Goal: Task Accomplishment & Management: Use online tool/utility

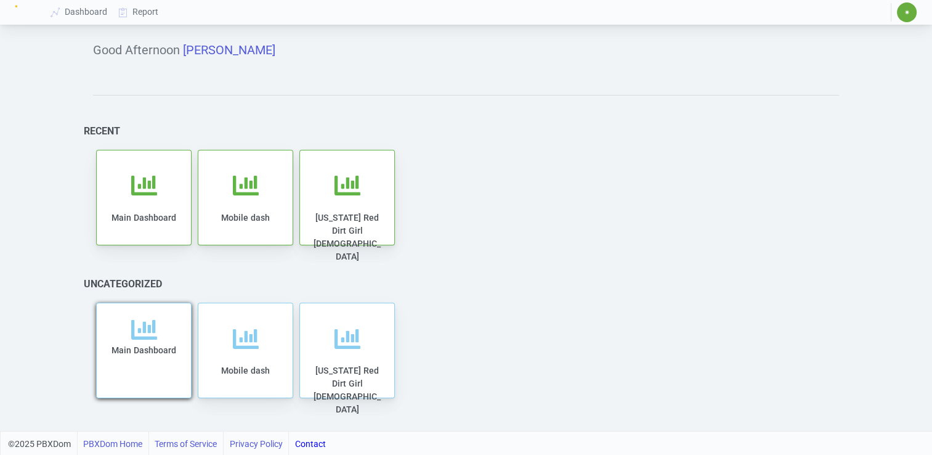
click at [160, 338] on div "Main Dashboard" at bounding box center [144, 358] width 70 height 82
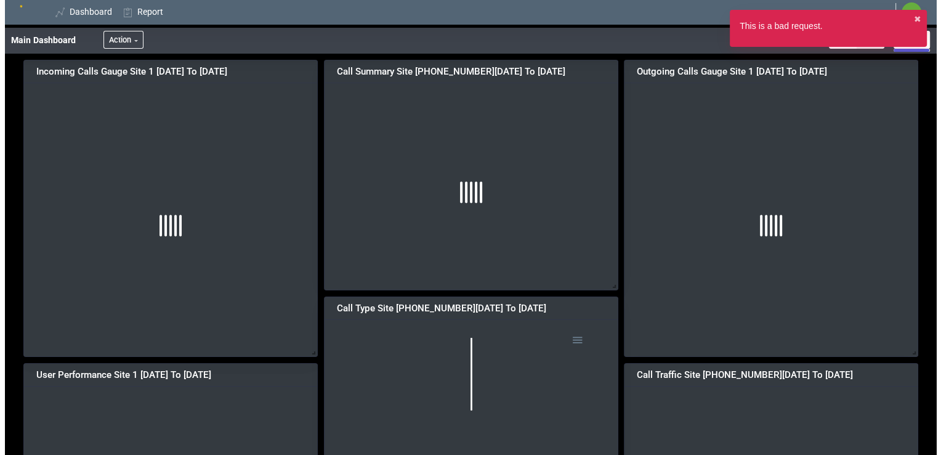
scroll to position [206, 311]
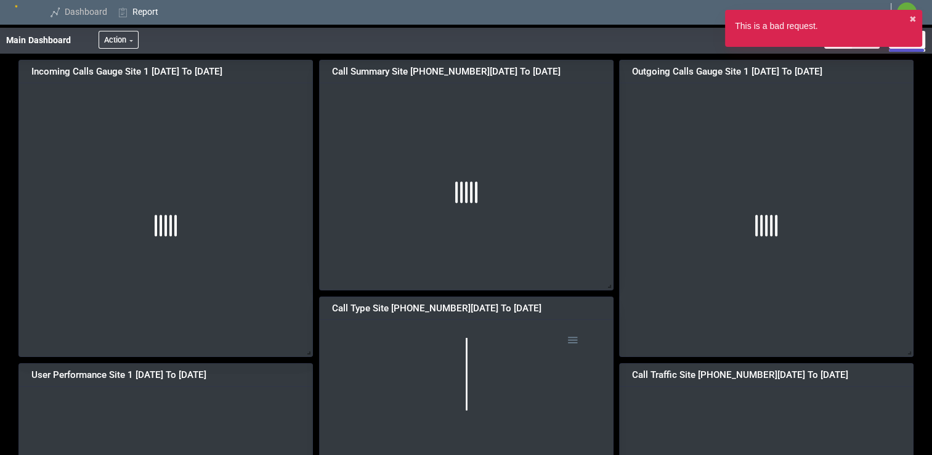
click at [67, 13] on link "Dashboard" at bounding box center [80, 12] width 68 height 23
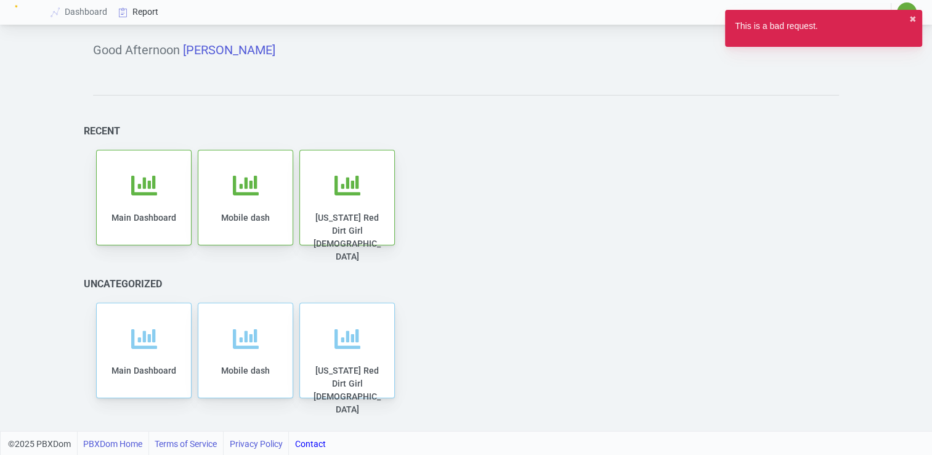
click at [144, 11] on link "Report" at bounding box center [138, 12] width 51 height 23
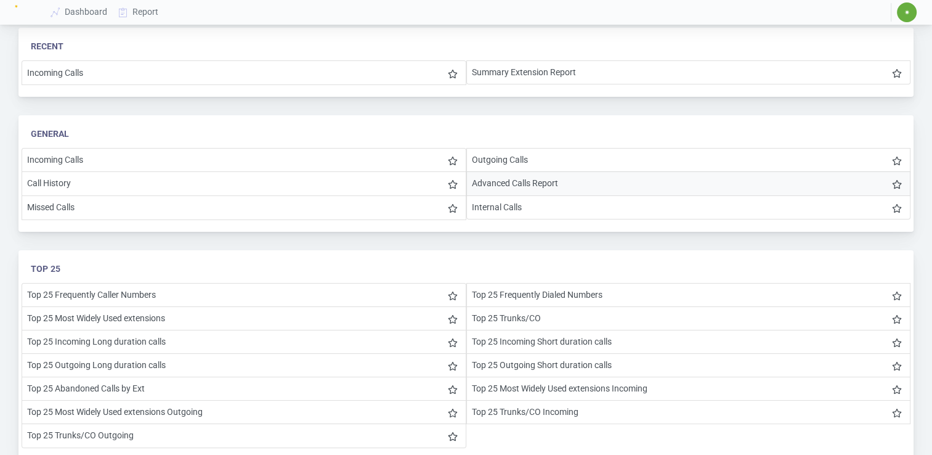
click at [524, 181] on li "Advanced Calls Report" at bounding box center [688, 183] width 445 height 24
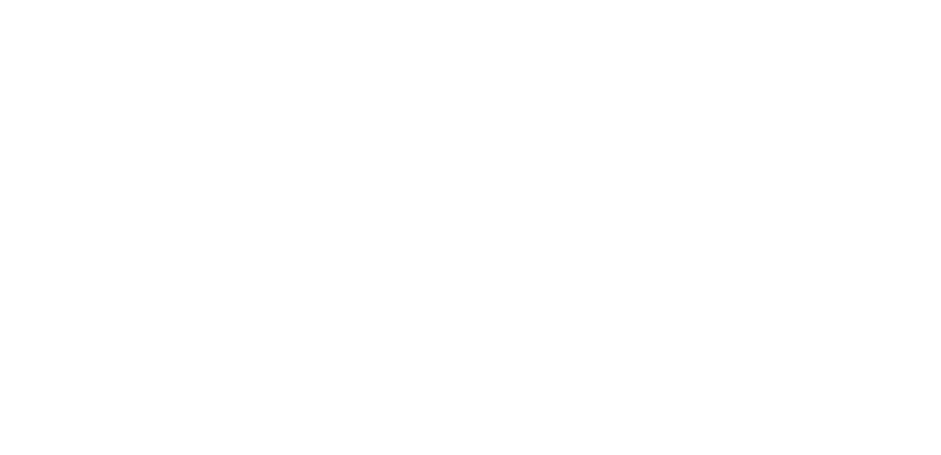
select select "2"
select select "3"
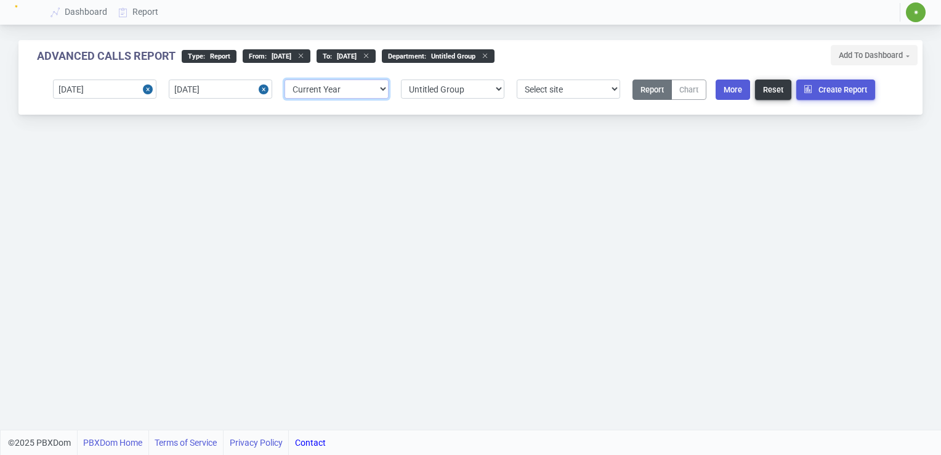
click at [382, 90] on select "Select predefined [DATE] [DATE] Current Year Current Month Current Week Previou…" at bounding box center [337, 88] width 104 height 19
select select "5"
click at [285, 79] on select "Select predefined [DATE] [DATE] Current Year Current Month Current Week Previou…" at bounding box center [337, 88] width 104 height 19
type input "[DATE]"
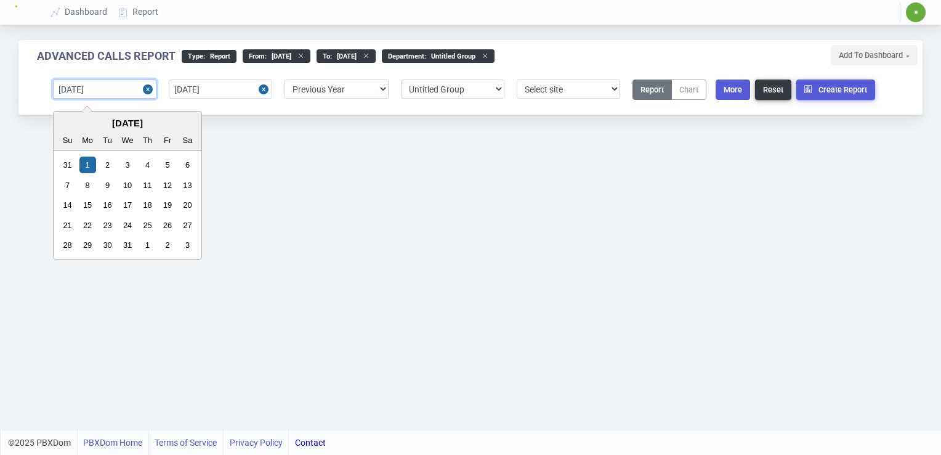
click at [89, 91] on input "[DATE]" at bounding box center [105, 88] width 104 height 19
click at [87, 91] on input "[DATE]" at bounding box center [105, 88] width 104 height 19
type input "[DATE]"
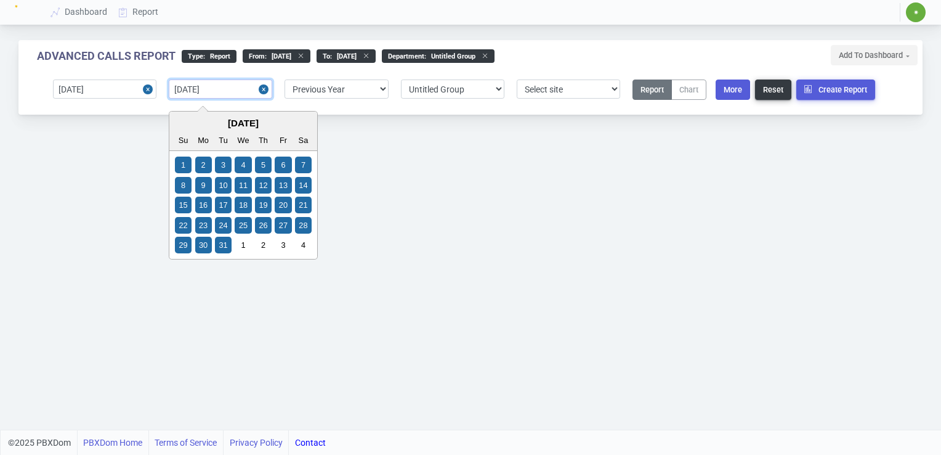
click at [195, 90] on input "[DATE]" at bounding box center [221, 88] width 104 height 19
click at [195, 91] on input "2024512-31" at bounding box center [221, 88] width 104 height 19
click at [195, 91] on input "202512-31" at bounding box center [221, 88] width 104 height 19
click at [205, 91] on input "[DATE]" at bounding box center [221, 88] width 104 height 19
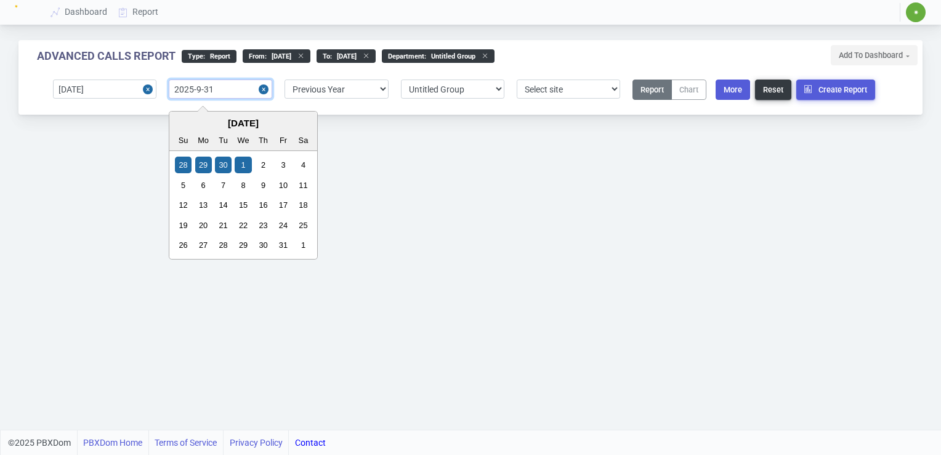
click at [231, 90] on input "2025-9-31" at bounding box center [221, 88] width 104 height 19
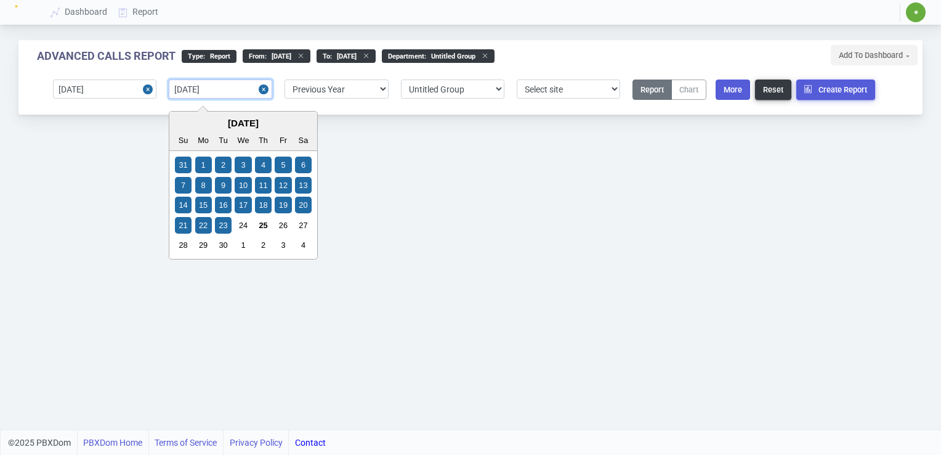
type input "[DATE]"
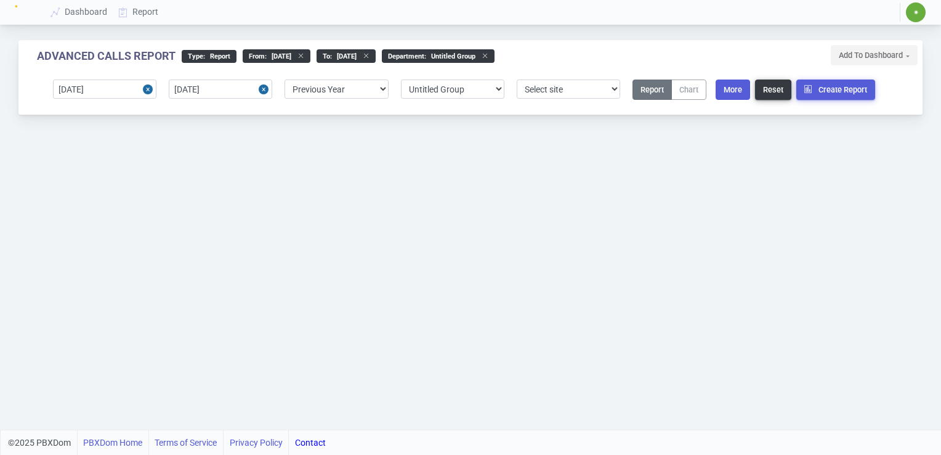
click at [466, 165] on div "Advanced Calls Report type : Report From : [DATE] to : [DATE] Department : Unti…" at bounding box center [470, 214] width 941 height 429
click at [383, 89] on select "Select predefined [DATE] [DATE] Current Year Current Month Current Week Previou…" at bounding box center [337, 88] width 104 height 19
select select
click at [285, 79] on select "Select predefined [DATE] [DATE] Current Year Current Month Current Week Previou…" at bounding box center [337, 88] width 104 height 19
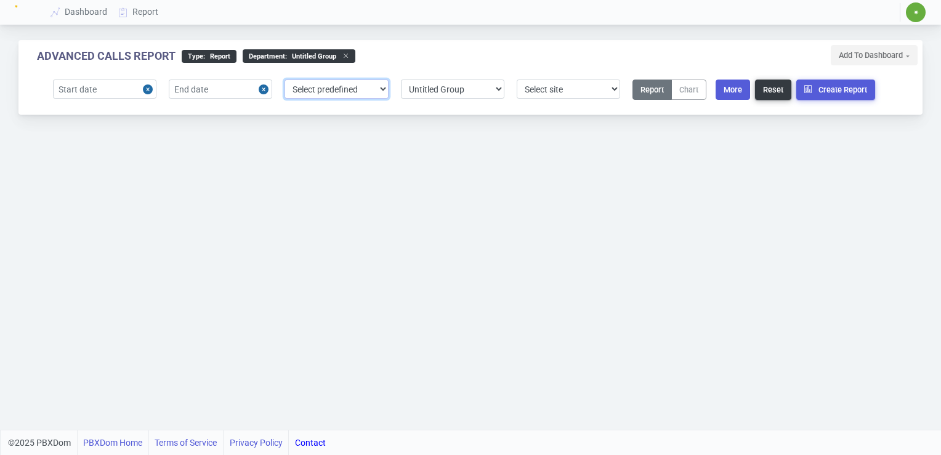
click at [384, 91] on select "Select predefined [DATE] [DATE] Current Year Current Month Current Week Previou…" at bounding box center [337, 88] width 104 height 19
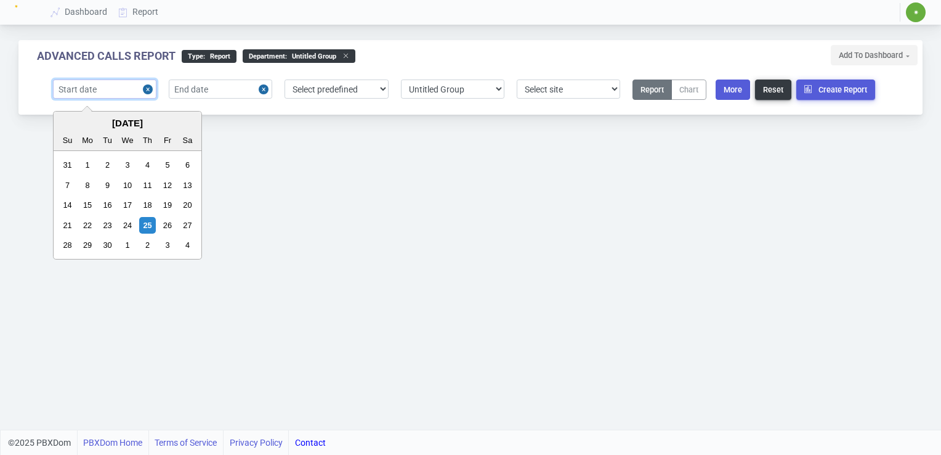
click at [92, 87] on input "text" at bounding box center [105, 88] width 104 height 19
type input "[DATE]"
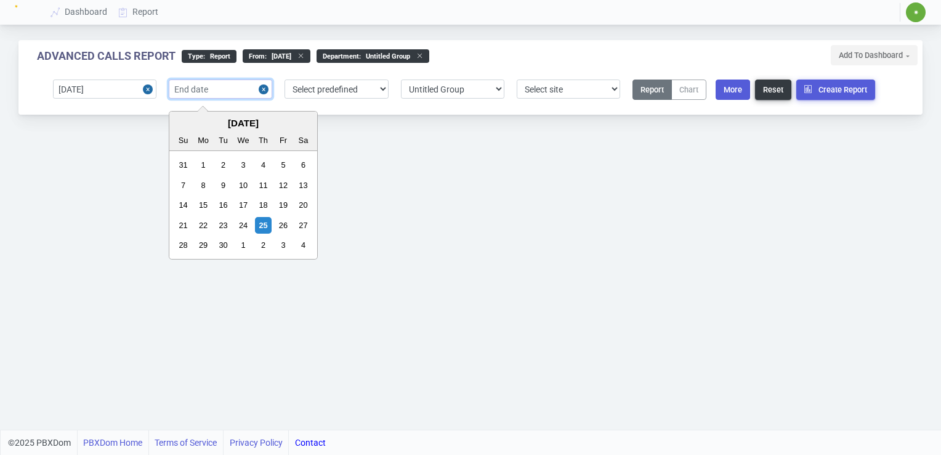
click at [203, 91] on input "text" at bounding box center [221, 88] width 104 height 19
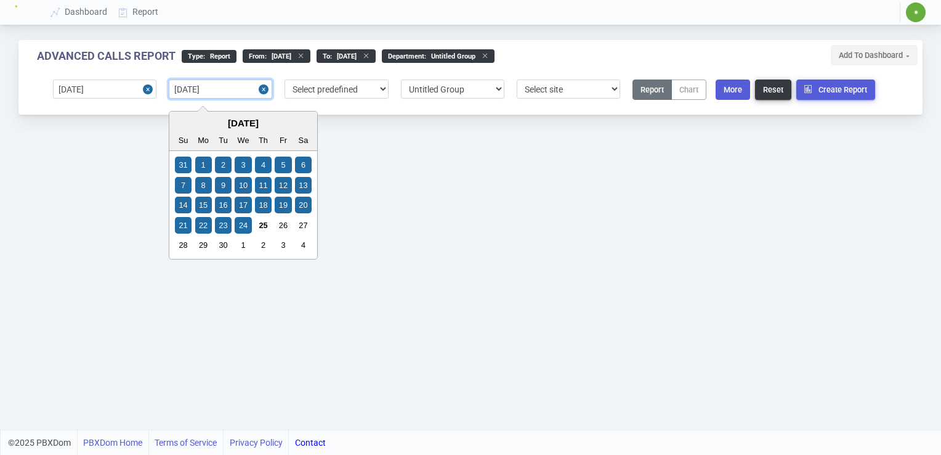
type input "[DATE]"
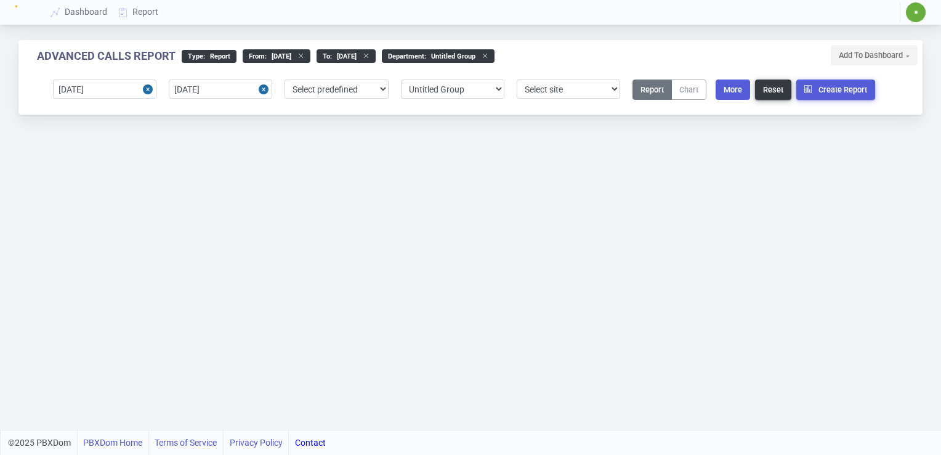
click at [362, 169] on div "Advanced Calls Report type : Report From : [DATE] to : [DATE] Department : Unti…" at bounding box center [470, 214] width 941 height 429
click at [502, 90] on select "Select department/group exceptionExtension WhiteListExtension Untitled Group Un…" at bounding box center [453, 88] width 104 height 19
select select "1"
click at [401, 79] on select "Select department/group exceptionExtension WhiteListExtension Untitled Group Un…" at bounding box center [453, 88] width 104 height 19
click at [615, 89] on select "Select site 1" at bounding box center [569, 88] width 104 height 19
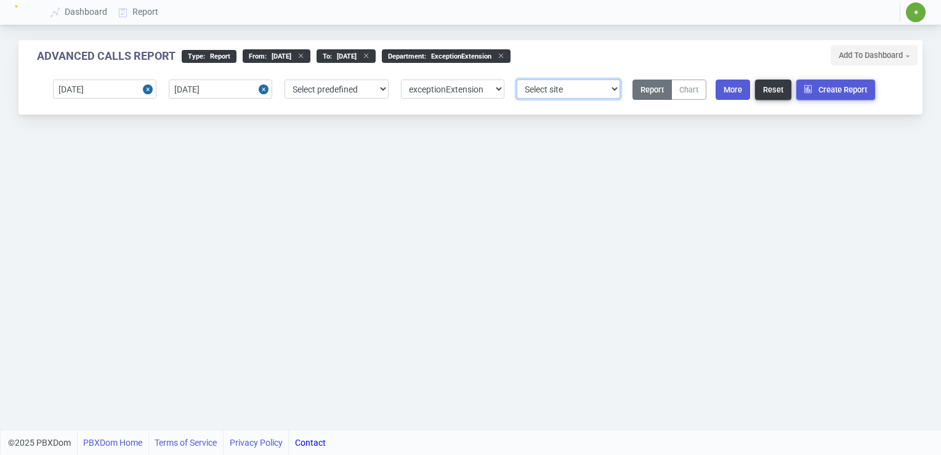
select select "1"
click at [517, 79] on select "Select site 1" at bounding box center [569, 88] width 104 height 19
click at [850, 86] on button "Create Report" at bounding box center [836, 89] width 79 height 20
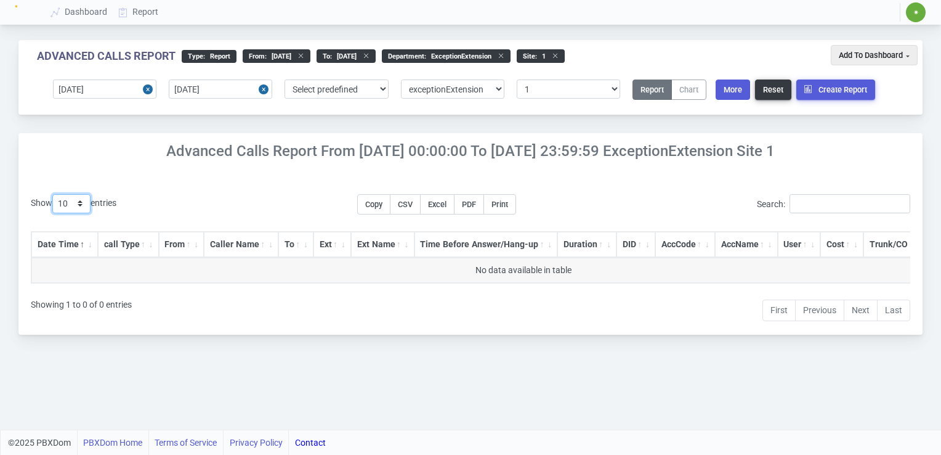
click at [79, 197] on select "10 25 50 100 200 500" at bounding box center [71, 203] width 38 height 19
click at [83, 205] on select "10 25 50 100 200 500" at bounding box center [71, 203] width 38 height 19
click at [498, 90] on select "Select department/group exceptionExtension WhiteListExtension Untitled Group Un…" at bounding box center [453, 88] width 104 height 19
click at [840, 205] on input "Search:" at bounding box center [850, 203] width 121 height 19
type input "5000"
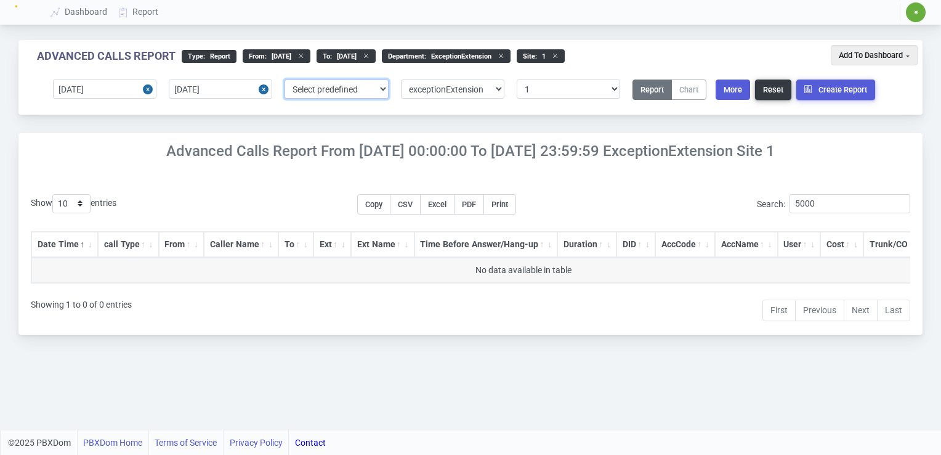
click at [382, 92] on select "Select predefined [DATE] [DATE] Current Year Current Month Current Week Previou…" at bounding box center [337, 88] width 104 height 19
click at [497, 90] on select "Select department/group exceptionExtension WhiteListExtension Untitled Group Un…" at bounding box center [453, 88] width 104 height 19
select select "0"
click at [401, 79] on select "Select department/group exceptionExtension WhiteListExtension Untitled Group Un…" at bounding box center [453, 88] width 104 height 19
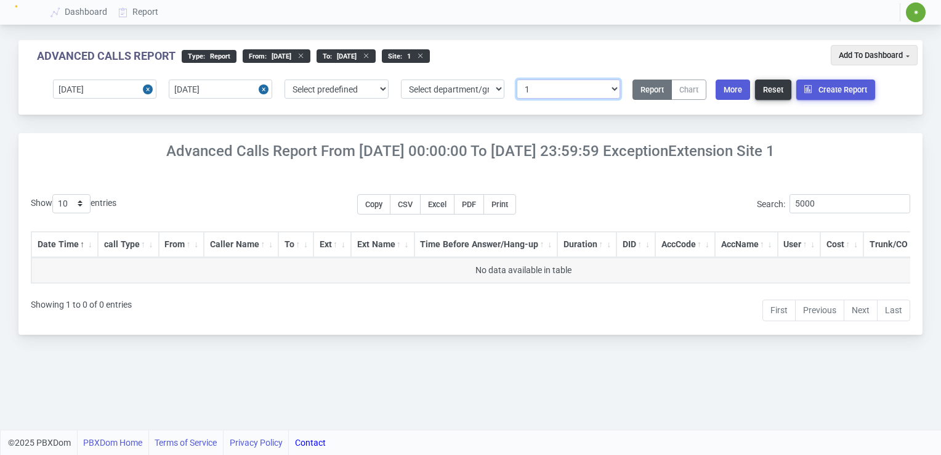
click at [614, 88] on select "Select site 1" at bounding box center [569, 88] width 104 height 19
select select "0"
click at [517, 79] on select "Select site 1" at bounding box center [569, 88] width 104 height 19
click at [737, 92] on button "More" at bounding box center [733, 89] width 35 height 20
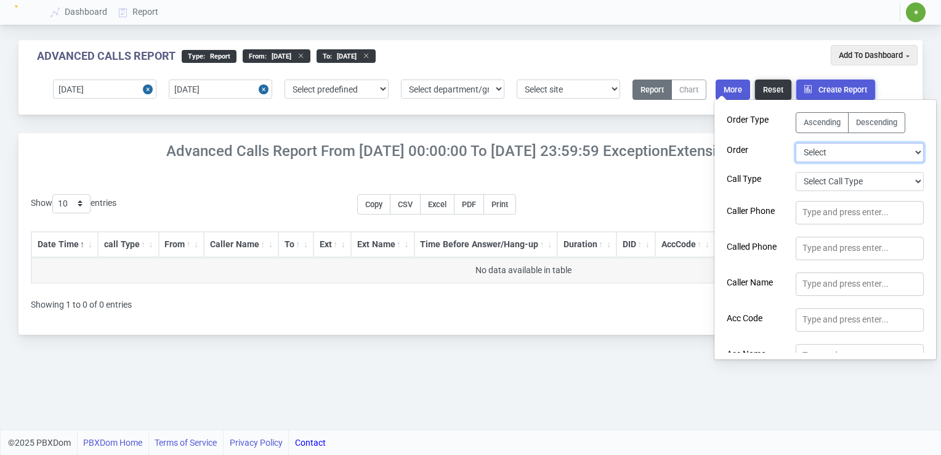
click at [917, 152] on select "Select Duration Extension User Logged In Call Date Time Account Code Account Co…" at bounding box center [860, 152] width 128 height 19
click at [925, 403] on div "Advanced Calls Report type : Report From : [DATE] to : [DATE] Add To Dashboard …" at bounding box center [470, 214] width 941 height 429
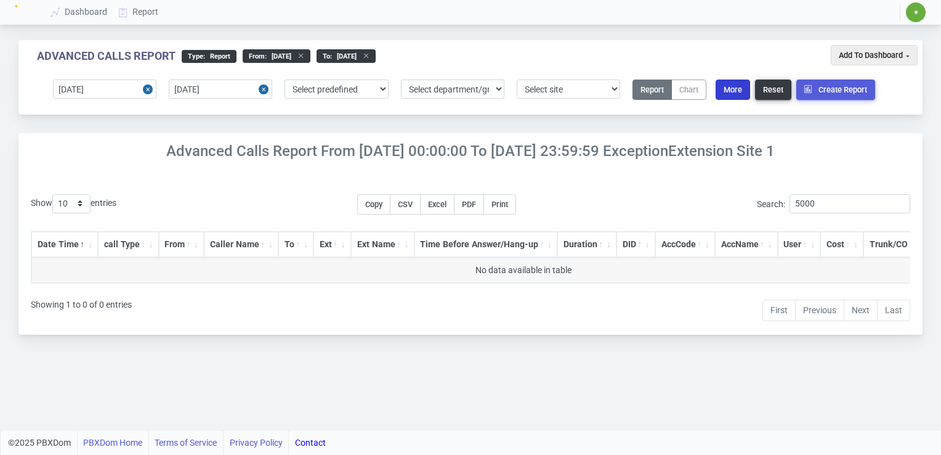
click at [726, 88] on button "More" at bounding box center [733, 89] width 35 height 20
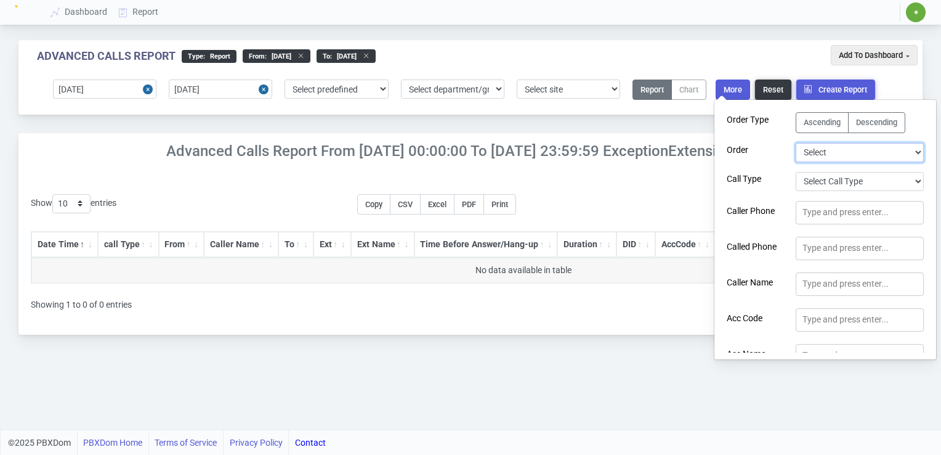
click at [915, 148] on select "Select Duration Extension User Logged In Call Date Time Account Code Account Co…" at bounding box center [860, 152] width 128 height 19
select select "ext"
click at [796, 143] on select "Select Duration Extension User Logged In Call Date Time Account Code Account Co…" at bounding box center [860, 152] width 128 height 19
click at [914, 181] on select "Select Call Type Incoming Outgoing Internal Abandoned All" at bounding box center [860, 181] width 128 height 19
select select "0"
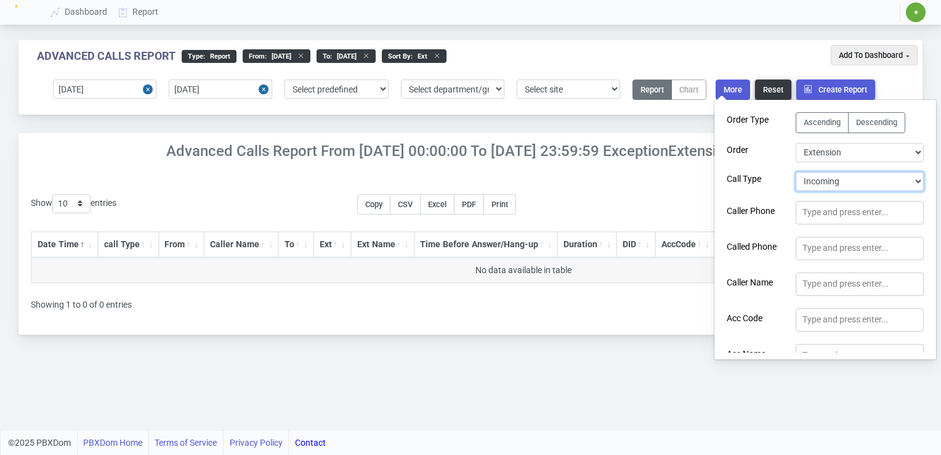
click at [796, 172] on select "Select Call Type Incoming Outgoing Internal Abandoned All" at bounding box center [860, 181] width 128 height 19
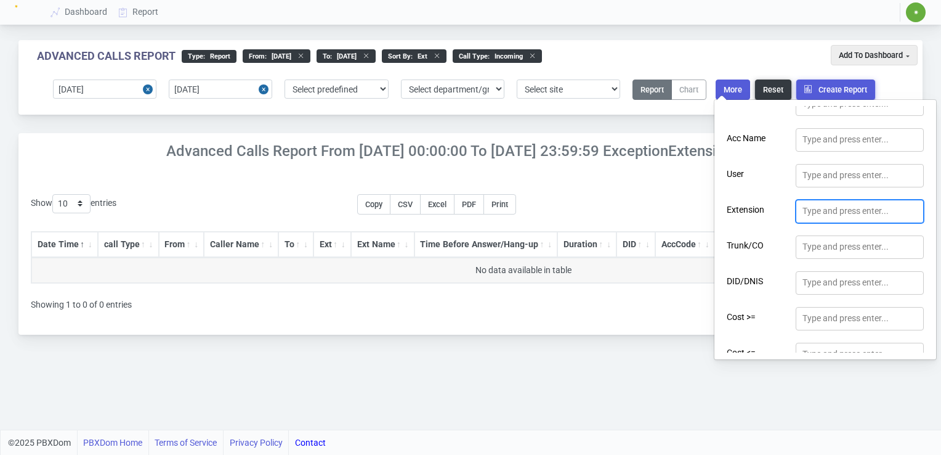
click at [849, 208] on div "Type and press enter..." at bounding box center [846, 211] width 86 height 13
type input "5000"
click at [933, 329] on section "Order Type Ascending Descending Order Select Duration Extension User Logged In …" at bounding box center [826, 229] width 222 height 246
click at [833, 211] on div "Type and press enter..." at bounding box center [846, 211] width 86 height 13
type input "5000"
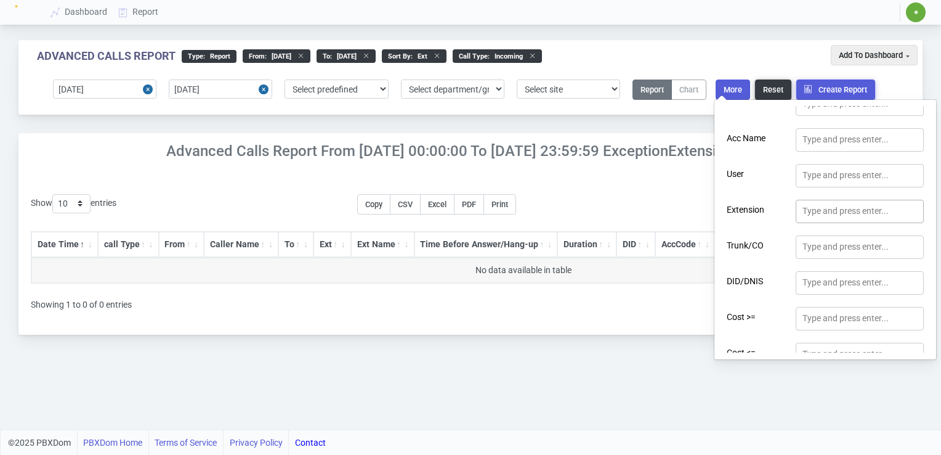
click at [932, 296] on section "Order Type Ascending Descending Order Select Duration Extension User Logged In …" at bounding box center [826, 229] width 222 height 246
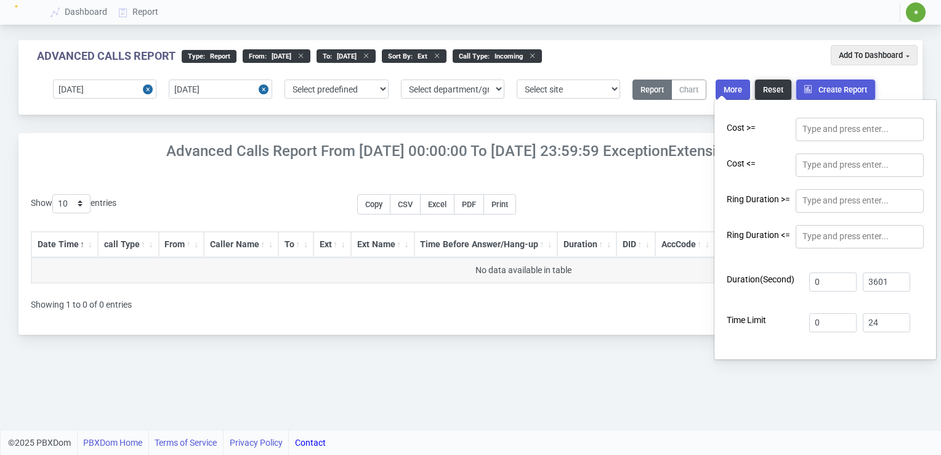
scroll to position [190, 0]
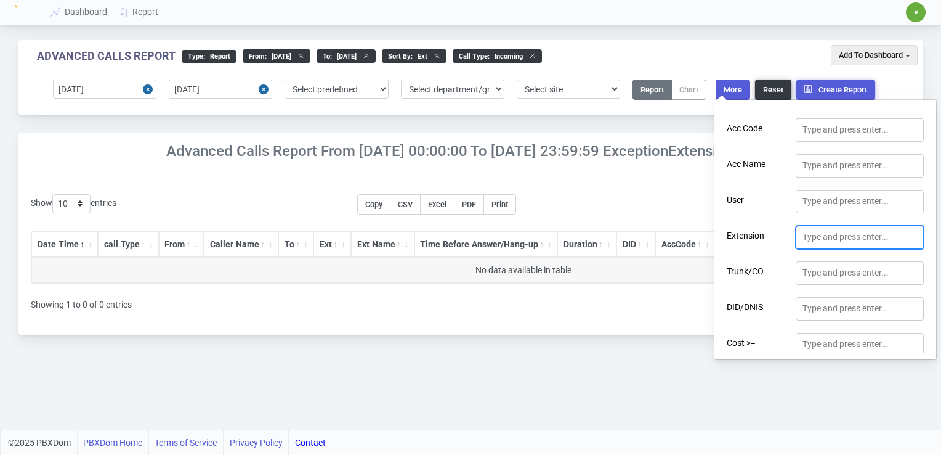
click at [842, 234] on div "Type and press enter..." at bounding box center [846, 236] width 86 height 13
type input "5000"
click at [683, 188] on div "Show 10 25 50 100 200 500 entries Copy CSV Excel PDF Print Search: 5000 Date Ti…" at bounding box center [470, 258] width 905 height 153
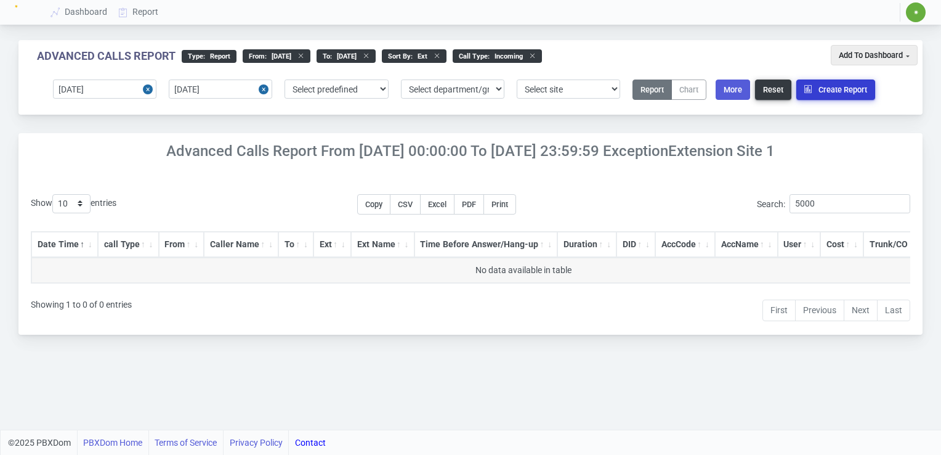
click at [825, 94] on button "Create Report" at bounding box center [836, 89] width 79 height 20
click at [862, 200] on input "5000" at bounding box center [850, 203] width 121 height 19
click at [726, 89] on button "More" at bounding box center [733, 89] width 35 height 20
select select "ext"
select select "0"
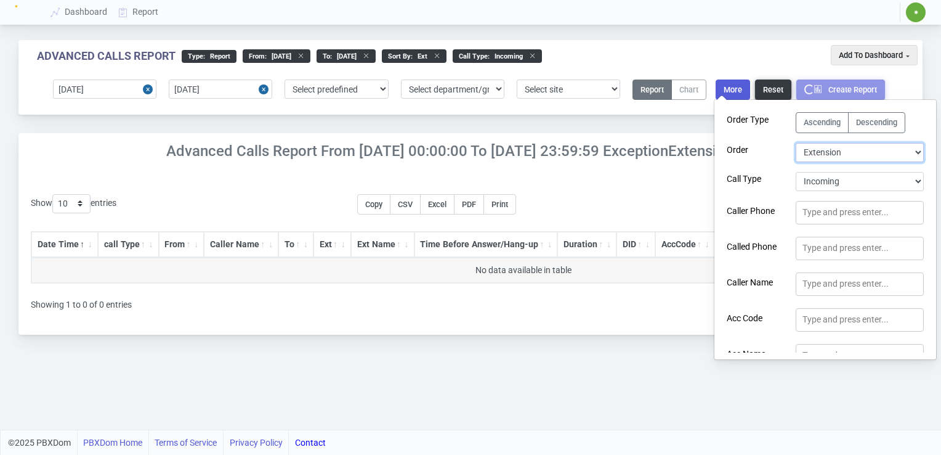
click at [918, 153] on select "Select Duration Extension User Logged In Call Date Time Account Code Account Co…" at bounding box center [860, 152] width 128 height 19
click at [924, 382] on div "Advanced Calls Report type : Report From : [DATE] to : [DATE] Sort By : ext Cal…" at bounding box center [470, 214] width 941 height 429
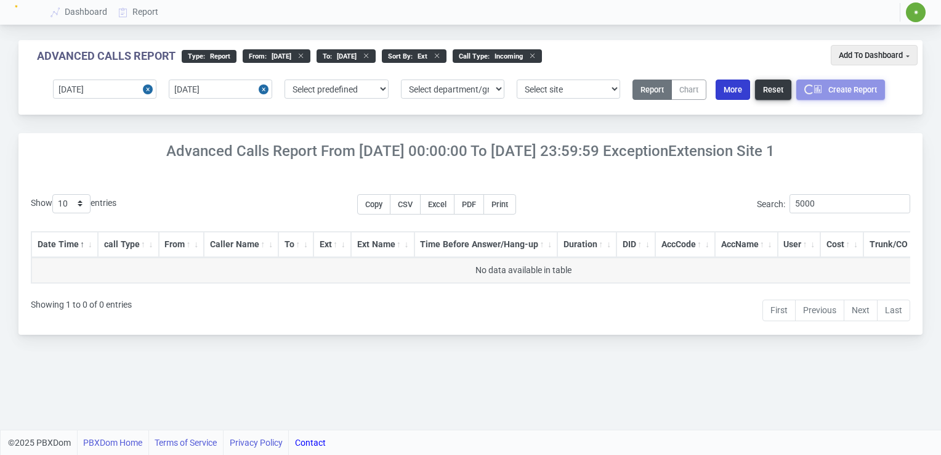
click at [726, 89] on button "More" at bounding box center [733, 89] width 35 height 20
select select "ext"
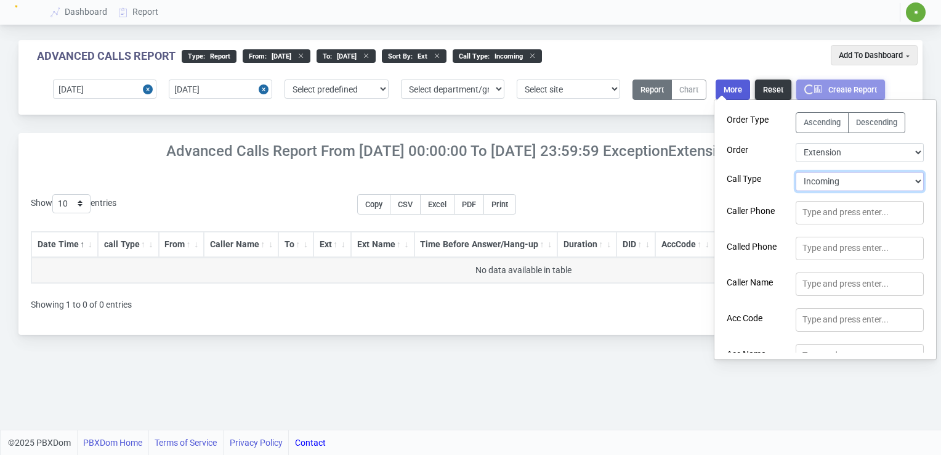
click at [916, 181] on select "Select Call Type Incoming Outgoing Internal Abandoned All" at bounding box center [860, 181] width 128 height 19
select select "4"
click at [796, 172] on select "Select Call Type Incoming Outgoing Internal Abandoned All" at bounding box center [860, 181] width 128 height 19
click at [919, 179] on select "Select Call Type Incoming Outgoing Internal Abandoned All" at bounding box center [860, 181] width 128 height 19
click at [796, 172] on select "Select Call Type Incoming Outgoing Internal Abandoned All" at bounding box center [860, 181] width 128 height 19
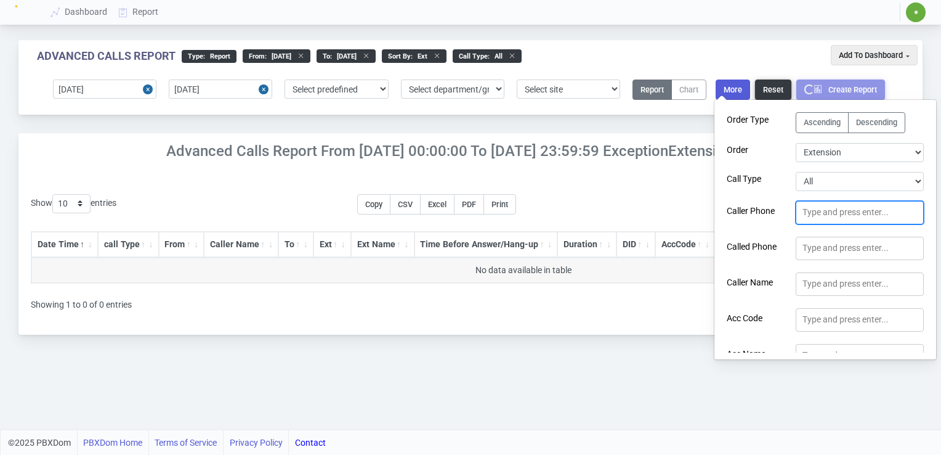
click at [870, 216] on div "Type and press enter..." at bounding box center [846, 212] width 86 height 13
type input "9"
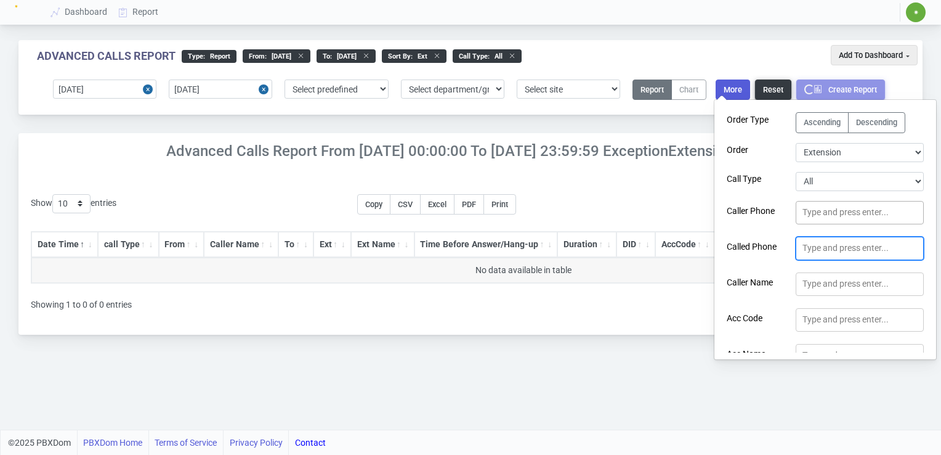
click at [829, 248] on div "Type and press enter..." at bounding box center [846, 248] width 86 height 13
type input "9184535000"
click at [673, 184] on div "Show 10 25 50 100 200 500 entries Copy CSV Excel PDF Print Search: 5000 Date Ti…" at bounding box center [470, 258] width 905 height 153
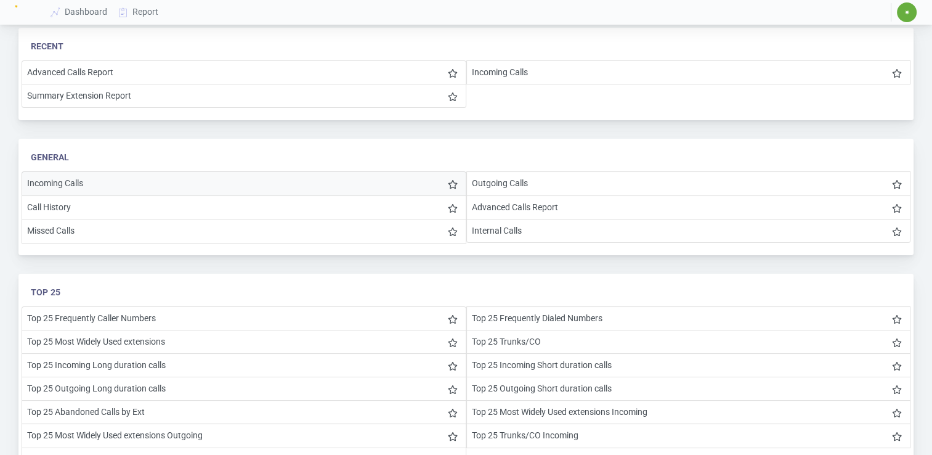
click at [108, 184] on li "Incoming Calls" at bounding box center [244, 183] width 445 height 24
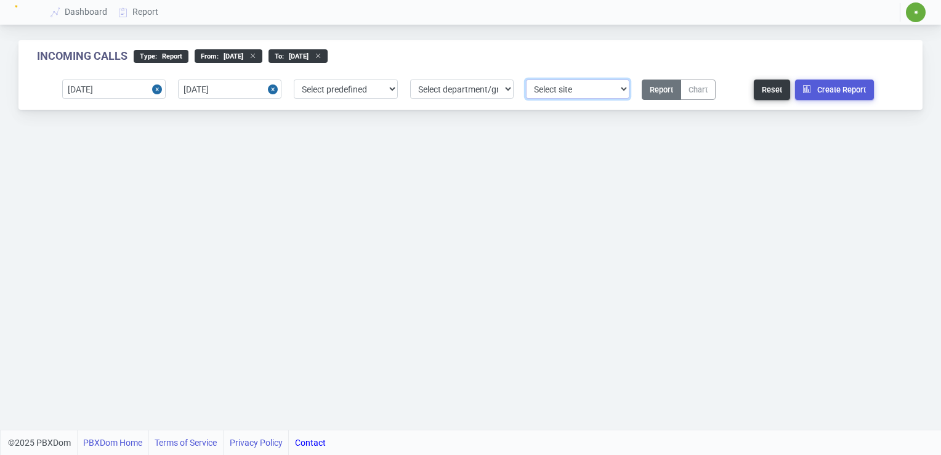
click at [619, 88] on select "Select site 1" at bounding box center [578, 88] width 104 height 19
click at [526, 79] on select "Select site 1" at bounding box center [578, 88] width 104 height 19
click at [547, 84] on select "Select site 1" at bounding box center [578, 88] width 104 height 19
select select "0"
click at [526, 79] on select "Select site 1" at bounding box center [578, 88] width 104 height 19
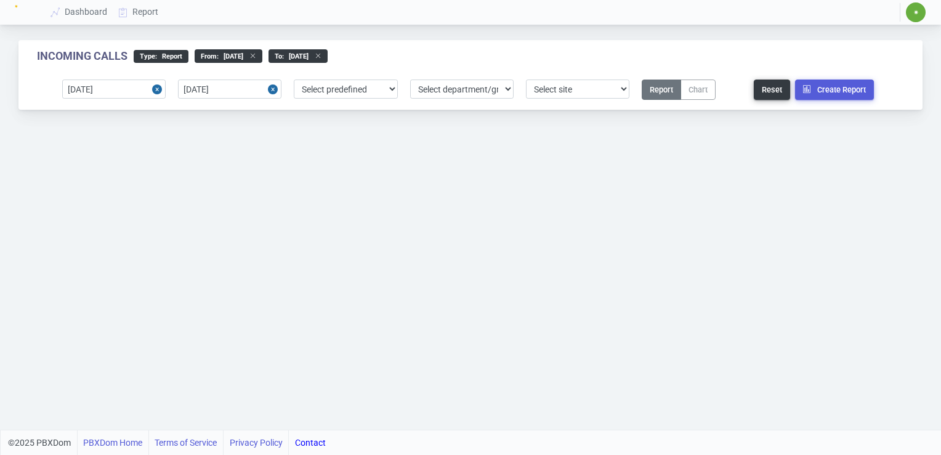
click at [661, 90] on button "Report" at bounding box center [661, 89] width 39 height 20
click at [508, 92] on select "Select department/group exceptionExtension WhiteListExtension Untitled Group Un…" at bounding box center [462, 88] width 104 height 19
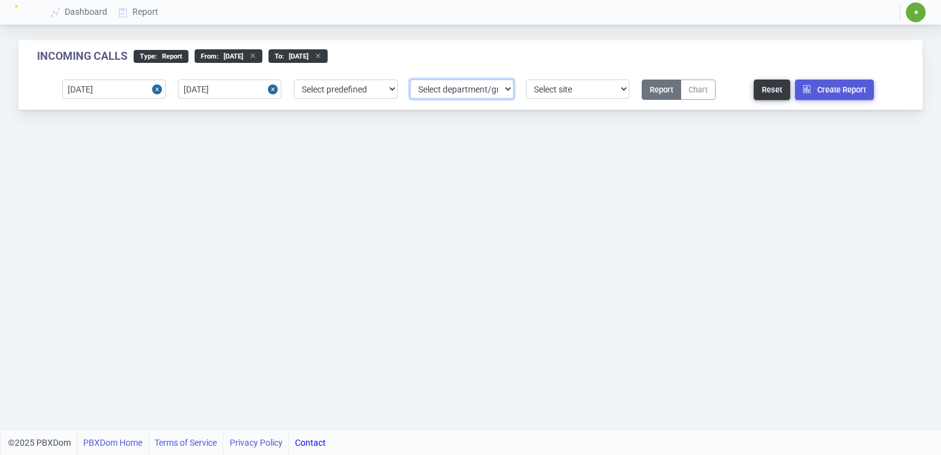
select select "1"
click at [410, 79] on select "Select department/group exceptionExtension WhiteListExtension Untitled Group Un…" at bounding box center [462, 88] width 104 height 19
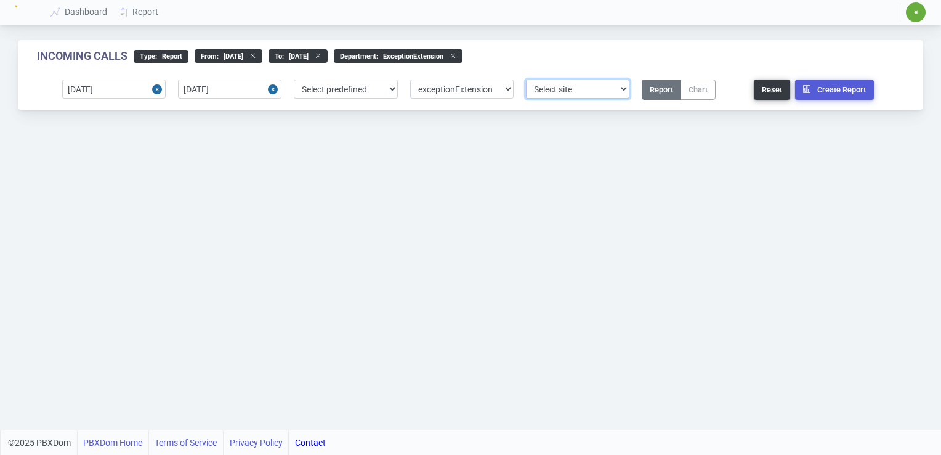
click at [626, 92] on select "Select site 1" at bounding box center [578, 88] width 104 height 19
click at [526, 79] on select "Select site 1" at bounding box center [578, 88] width 104 height 19
click at [668, 89] on button "Report" at bounding box center [661, 89] width 39 height 20
click at [142, 18] on link "Report" at bounding box center [138, 12] width 51 height 23
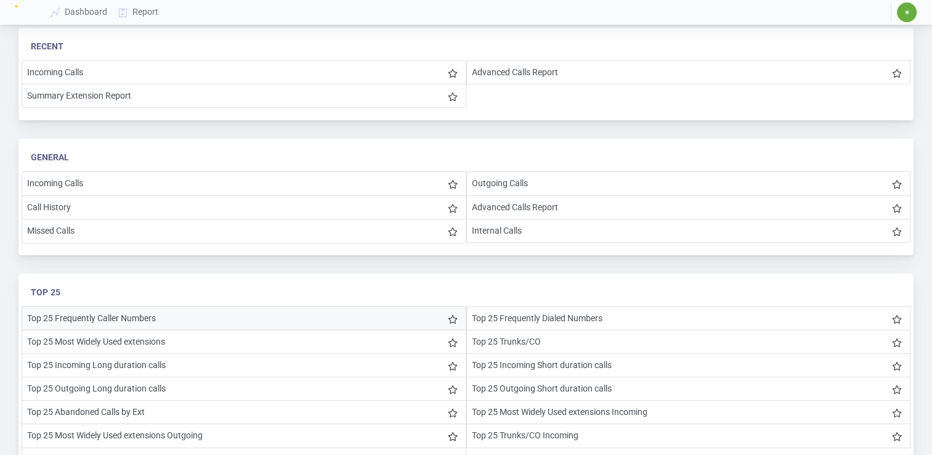
click at [116, 317] on li "Top 25 Frequently Caller Numbers" at bounding box center [244, 318] width 445 height 24
select select "1"
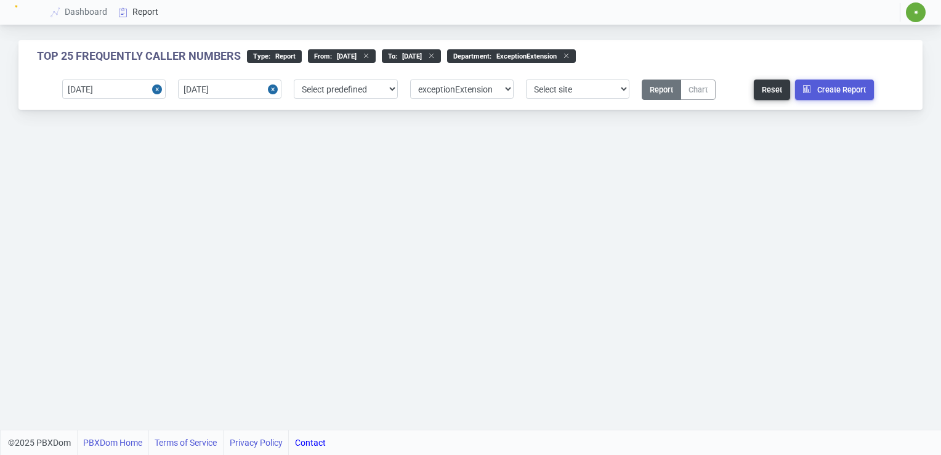
click at [145, 13] on link "Report" at bounding box center [138, 12] width 51 height 23
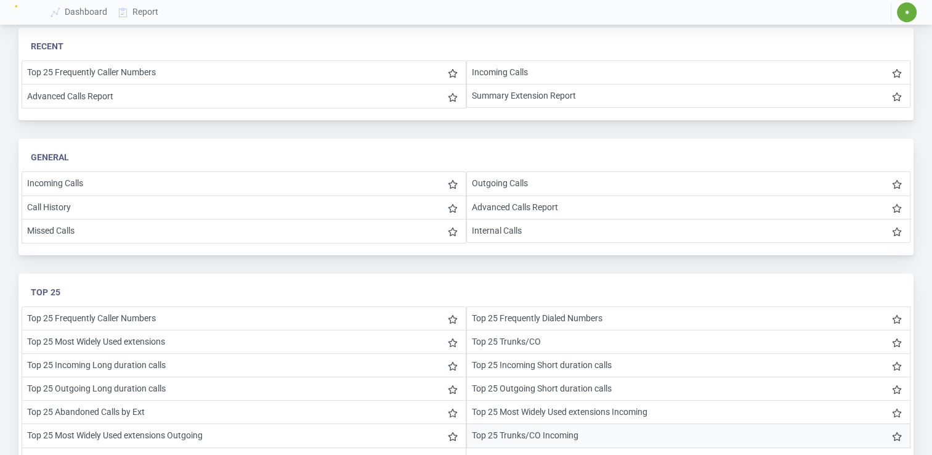
click at [515, 428] on li "Top 25 Trunks/CO Incoming" at bounding box center [688, 435] width 445 height 24
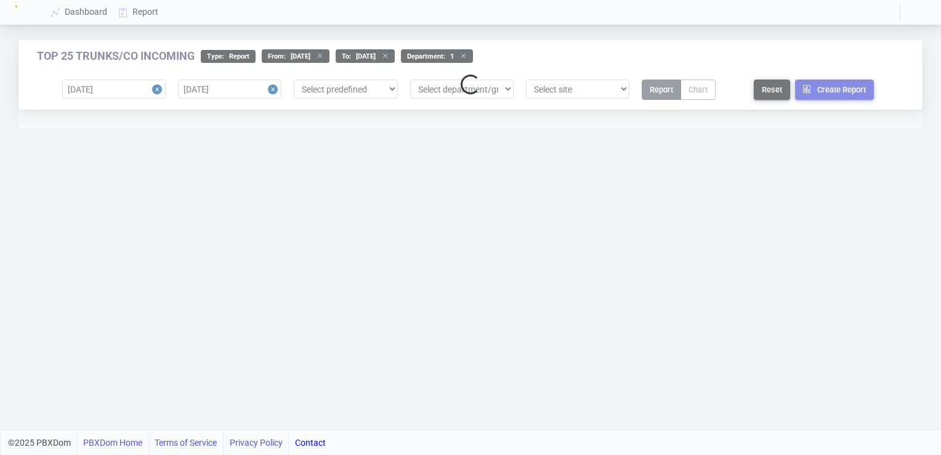
select select "1"
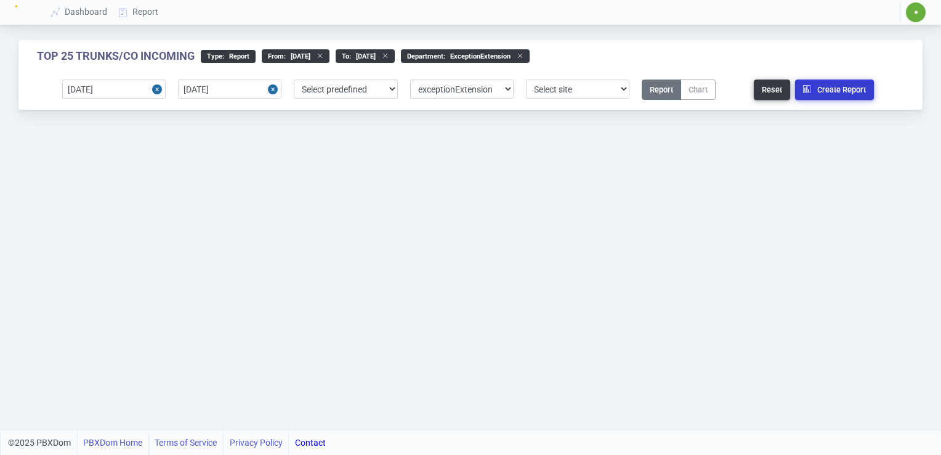
click at [823, 87] on button "Create Report" at bounding box center [834, 89] width 79 height 20
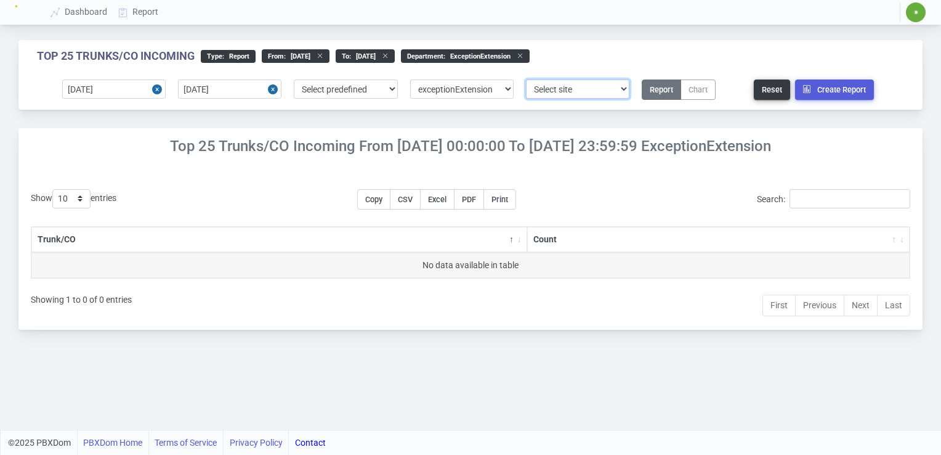
click at [624, 91] on select "Select site 1" at bounding box center [578, 88] width 104 height 19
click at [526, 79] on select "Select site 1" at bounding box center [578, 88] width 104 height 19
click at [836, 92] on button "Create Report" at bounding box center [834, 89] width 79 height 20
click at [584, 55] on div "site : 1" at bounding box center [560, 56] width 48 height 14
click at [578, 55] on icon at bounding box center [571, 55] width 13 height 7
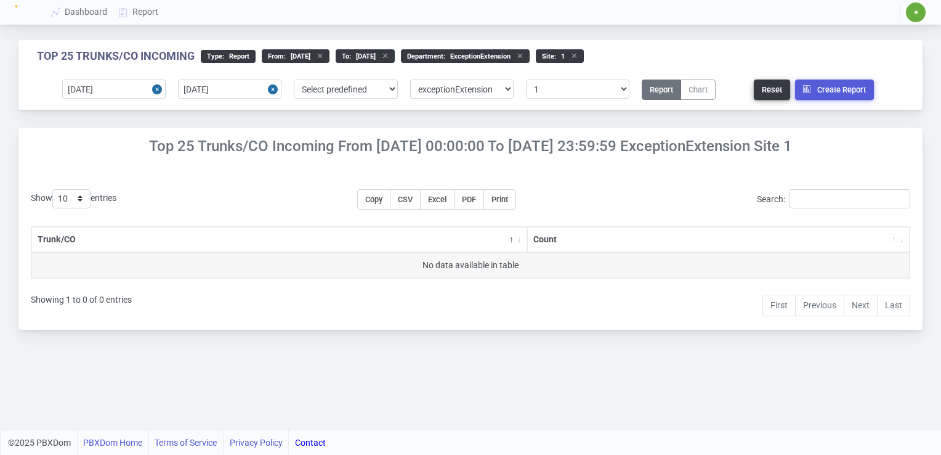
select select "0"
click at [508, 89] on select "Select department/group exceptionExtension WhiteListExtension Untitled Group Un…" at bounding box center [462, 88] width 104 height 19
click at [410, 79] on select "Select department/group exceptionExtension WhiteListExtension Untitled Group Un…" at bounding box center [462, 88] width 104 height 19
click at [623, 92] on select "Select site 1" at bounding box center [578, 88] width 104 height 19
click at [526, 79] on select "Select site 1" at bounding box center [578, 88] width 104 height 19
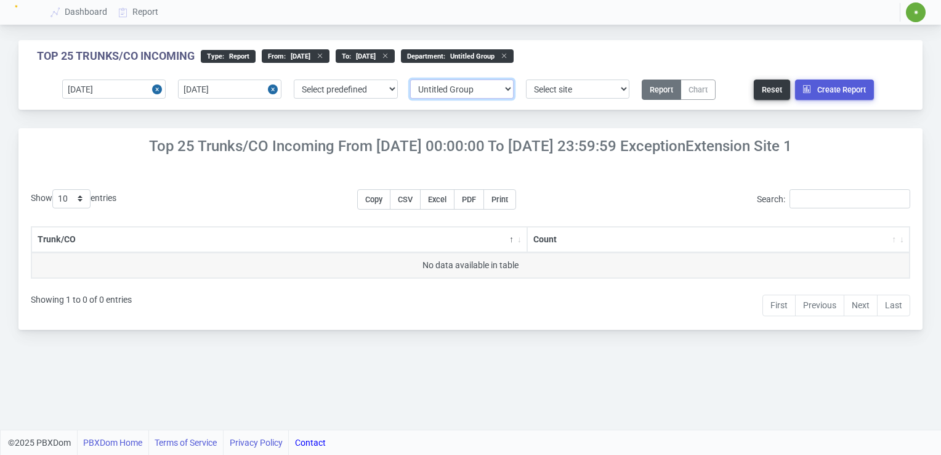
click at [506, 89] on select "Select department/group exceptionExtension WhiteListExtension Untitled Group Un…" at bounding box center [462, 88] width 104 height 19
select select "0"
click at [410, 79] on select "Select department/group exceptionExtension WhiteListExtension Untitled Group Un…" at bounding box center [462, 88] width 104 height 19
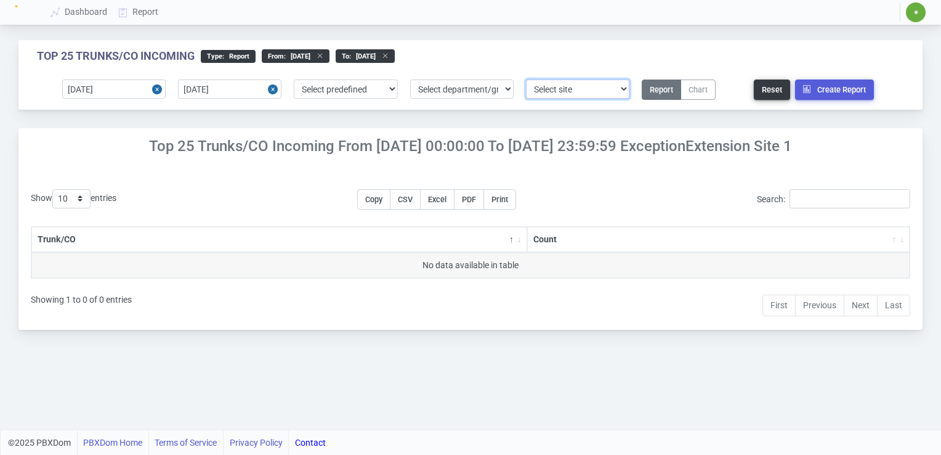
click at [611, 93] on select "Select site 1" at bounding box center [578, 88] width 104 height 19
select select "1"
click at [526, 79] on select "Select site 1" at bounding box center [578, 88] width 104 height 19
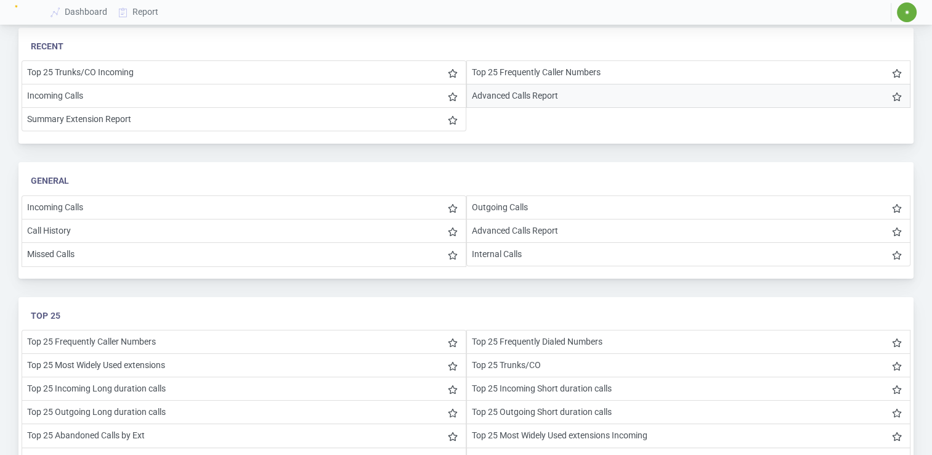
click at [484, 99] on li "Advanced Calls Report" at bounding box center [688, 96] width 445 height 24
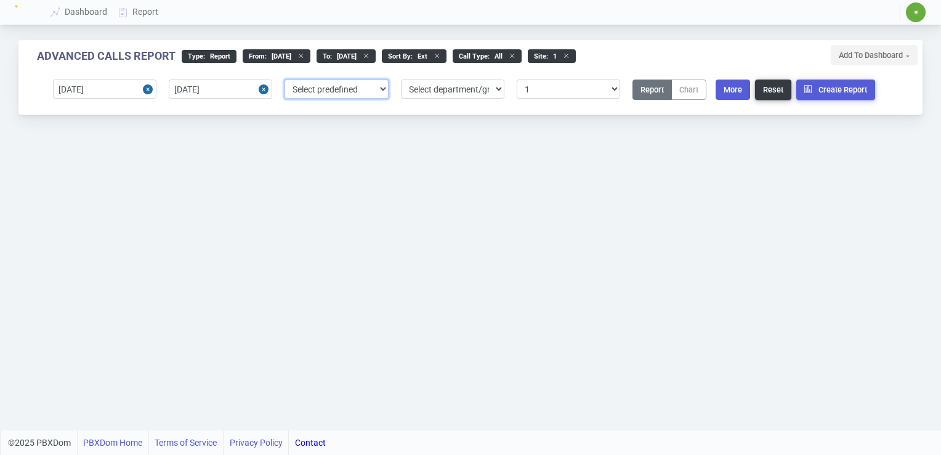
click at [383, 91] on select "Select predefined [DATE] [DATE] Current Year Current Month Current Week Previou…" at bounding box center [337, 88] width 104 height 19
click at [498, 91] on select "Select department/group exceptionExtension WhiteListExtension Untitled Group Un…" at bounding box center [453, 88] width 104 height 19
click at [401, 79] on select "Select department/group exceptionExtension WhiteListExtension Untitled Group Un…" at bounding box center [453, 88] width 104 height 19
click at [616, 90] on select "Select site 1" at bounding box center [569, 88] width 104 height 19
select select "0"
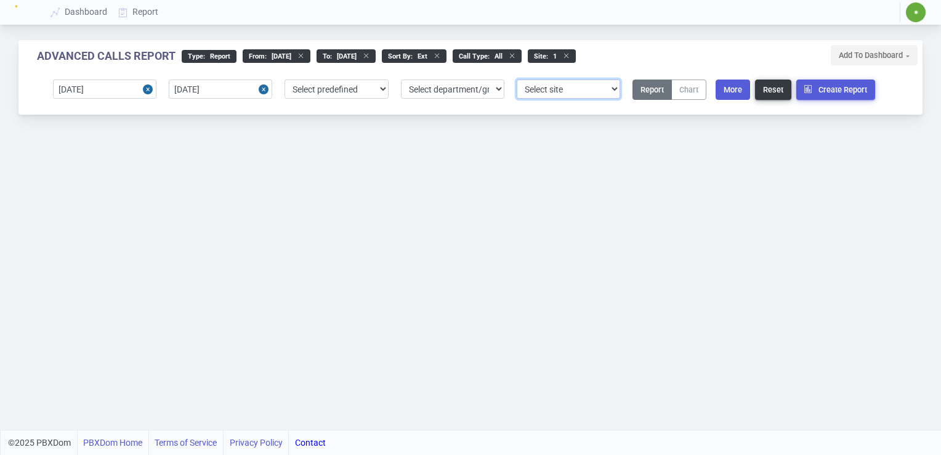
click at [517, 79] on select "Select site 1" at bounding box center [569, 88] width 104 height 19
click at [739, 89] on button "More" at bounding box center [733, 89] width 35 height 20
select select "ext"
select select "4"
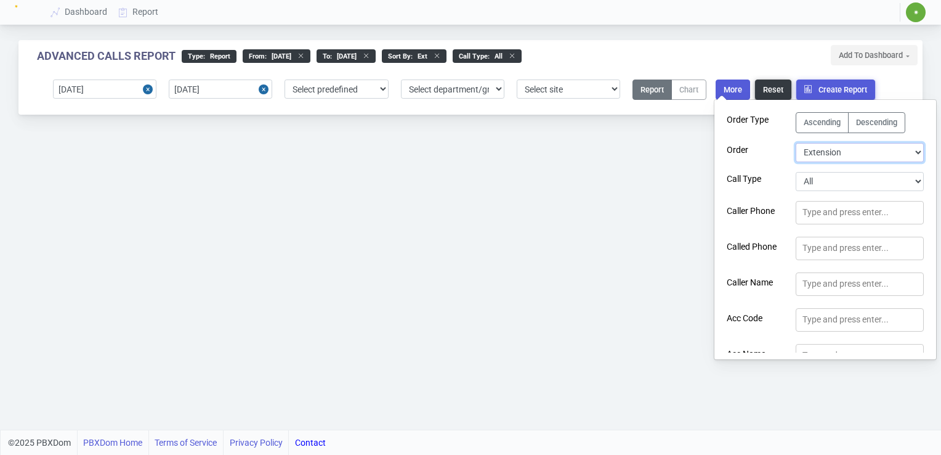
click at [914, 152] on select "Select Duration Extension User Logged In Call Date Time Account Code Account Co…" at bounding box center [860, 152] width 128 height 19
click at [796, 143] on select "Select Duration Extension User Logged In Call Date Time Account Code Account Co…" at bounding box center [860, 152] width 128 height 19
click at [914, 152] on select "Select Duration Extension User Logged In Call Date Time Account Code Account Co…" at bounding box center [860, 152] width 128 height 19
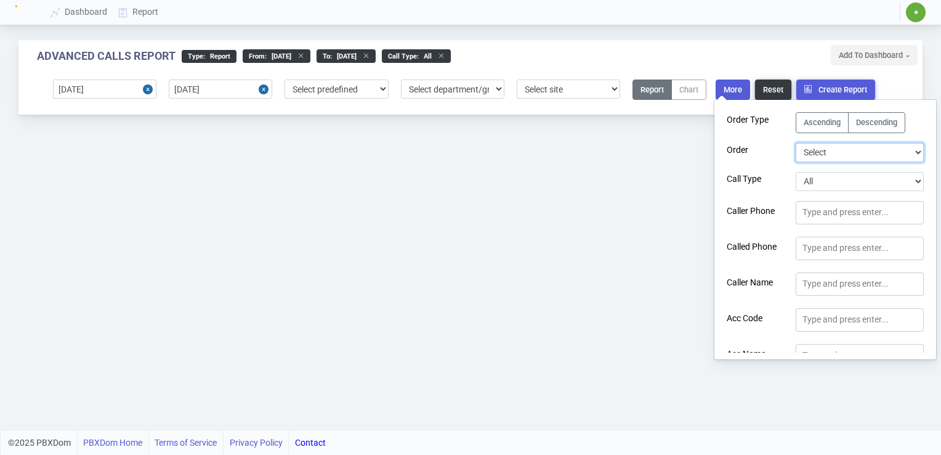
select select "incomingDID"
click at [796, 143] on select "Select Duration Extension User Logged In Call Date Time Account Code Account Co…" at bounding box center [860, 152] width 128 height 19
click at [938, 321] on div "Advanced Calls Report type : Report From : [DATE] to : [DATE] Sort By : incomin…" at bounding box center [470, 214] width 941 height 429
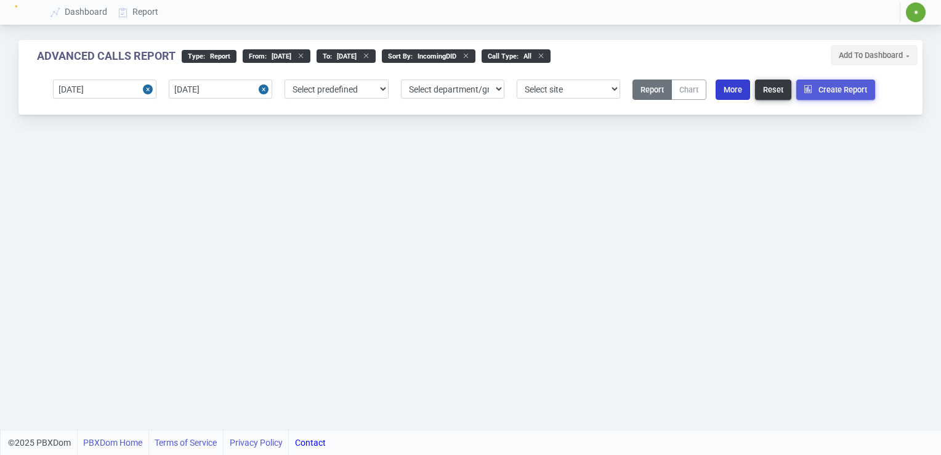
click at [727, 88] on button "More" at bounding box center [733, 89] width 35 height 20
select select "incomingDID"
select select "4"
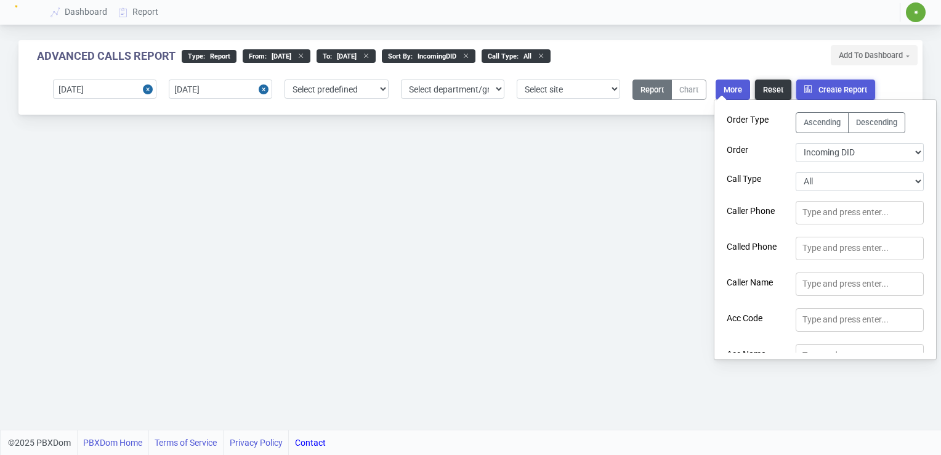
click at [932, 259] on section "Order Type Ascending Descending Order Select Duration Extension User Logged In …" at bounding box center [826, 229] width 222 height 246
click at [917, 151] on select "Select Duration Extension User Logged In Call Date Time Account Code Account Co…" at bounding box center [860, 152] width 128 height 19
select select "ext"
click at [796, 143] on select "Select Duration Extension User Logged In Call Date Time Account Code Account Co…" at bounding box center [860, 152] width 128 height 19
